Goal: Information Seeking & Learning: Learn about a topic

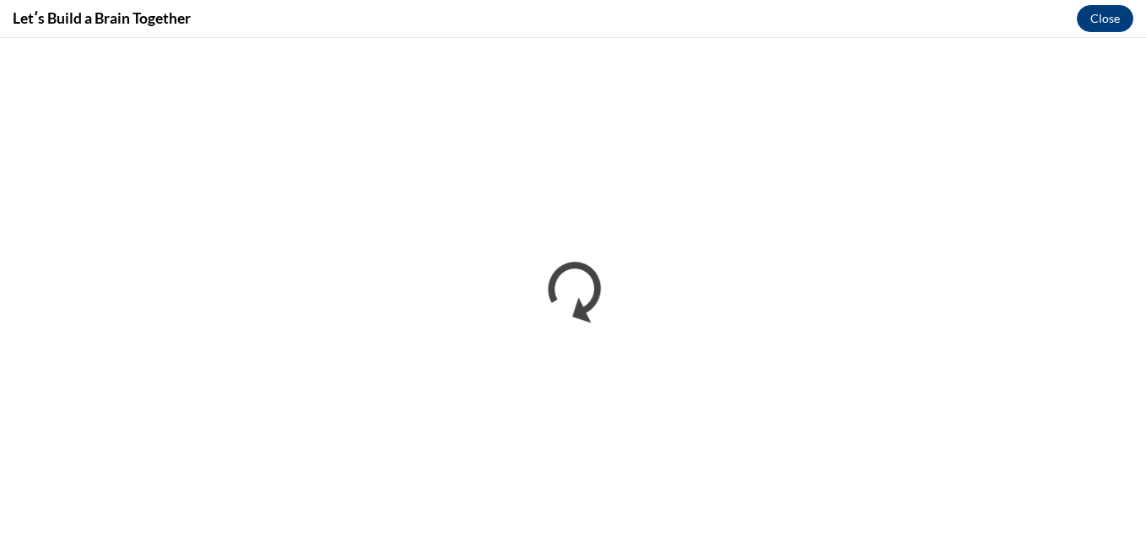
click at [962, 13] on div "Letʹs Build a Brain Together Close" at bounding box center [573, 19] width 1146 height 38
drag, startPoint x: 294, startPoint y: 15, endPoint x: 752, endPoint y: 500, distance: 666.8
